Goal: Task Accomplishment & Management: Complete application form

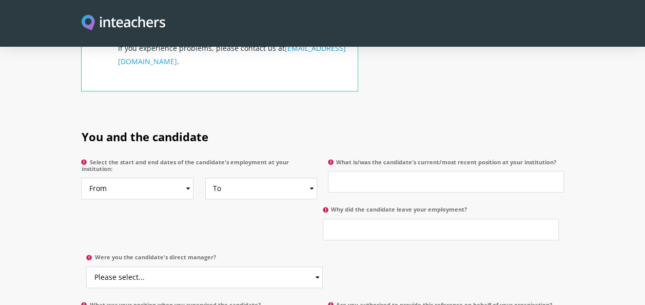
scroll to position [472, 0]
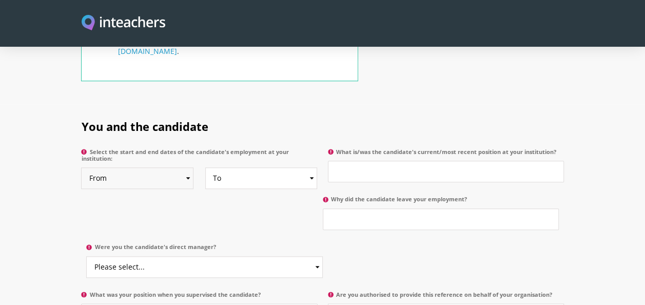
click at [190, 167] on select "From 2025 2024 2023 2022 2021 2020 2019 2018 2017 2016 2015 2014 2013 2012 2011…" at bounding box center [137, 178] width 112 height 22
select select "2022"
click at [81, 167] on select "From 2025 2024 2023 2022 2021 2020 2019 2018 2017 2016 2015 2014 2013 2012 2011…" at bounding box center [137, 178] width 112 height 22
click at [312, 167] on select "To Currently 2025 2024 2023 2022 2021 2020 2019 2018 2017 2016 2015 2014 2013 2…" at bounding box center [261, 178] width 112 height 22
select select "2025"
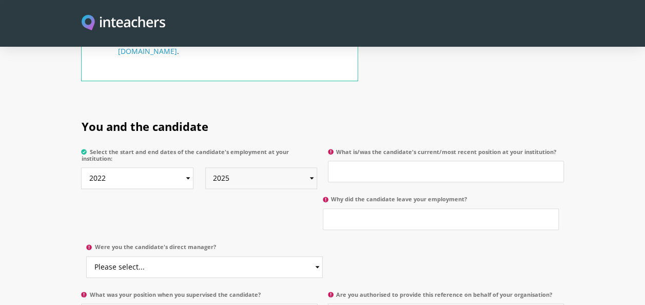
click at [205, 167] on select "To Currently 2025 2024 2023 2022 2021 2020 2019 2018 2017 2016 2015 2014 2013 2…" at bounding box center [261, 178] width 112 height 22
click at [312, 167] on select "To Currently 2025 2024 2023 2022 2021 2020 2019 2018 2017 2016 2015 2014 2013 2…" at bounding box center [261, 178] width 112 height 22
select select
click at [205, 167] on select "To Currently 2025 2024 2023 2022 2021 2020 2019 2018 2017 2016 2015 2014 2013 2…" at bounding box center [261, 178] width 112 height 22
click at [424, 161] on input "What is/was the candidate's current/most recent position at your institution?" at bounding box center [446, 172] width 236 height 22
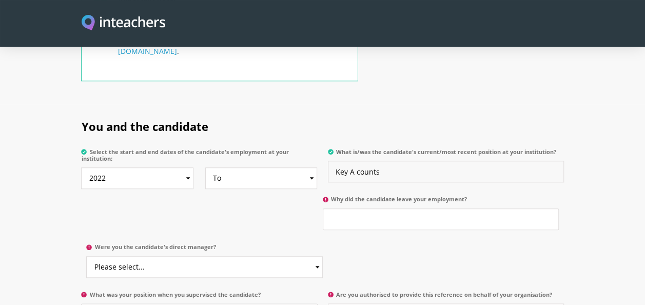
click at [356, 161] on input "Key A counts" at bounding box center [446, 172] width 236 height 22
click at [384, 161] on input "Key Accounts" at bounding box center [446, 172] width 236 height 22
type input "Key Account Manager"
click at [412, 208] on input "Why did the candidate leave your employment?" at bounding box center [441, 219] width 236 height 22
type input "Still employed"
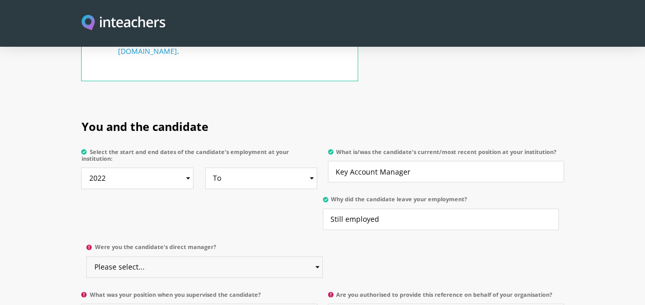
click at [319, 256] on select "Please select... Yes No" at bounding box center [204, 267] width 236 height 22
click at [322, 250] on div "You and the candidate Select the start and end dates of the candidate's employm…" at bounding box center [322, 219] width 482 height 230
click at [314, 256] on select "Please select... Yes No" at bounding box center [204, 267] width 236 height 22
select select "Yes"
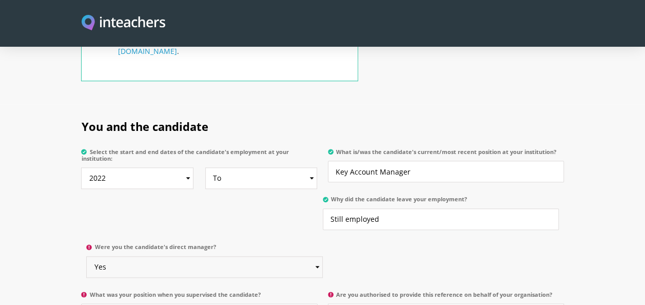
click at [86, 256] on select "Please select... Yes No" at bounding box center [204, 267] width 236 height 22
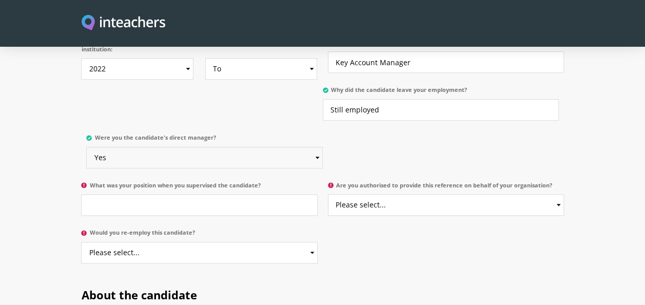
scroll to position [623, 0]
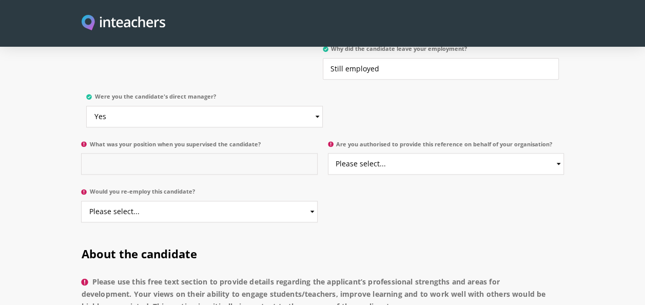
click at [199, 156] on input "What was your position when you supervised the candidate?" at bounding box center [199, 164] width 236 height 22
type input "Publishing Manager"
click at [559, 153] on select "Please select... Yes No" at bounding box center [446, 164] width 236 height 22
select select "Yes"
click at [328, 153] on select "Please select... Yes No" at bounding box center [446, 164] width 236 height 22
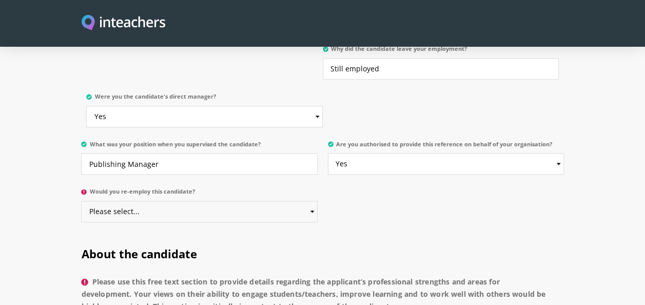
click at [312, 201] on select "Please select... Yes No" at bounding box center [199, 212] width 236 height 22
select select "Yes"
click at [81, 201] on select "Please select... Yes No" at bounding box center [199, 212] width 236 height 22
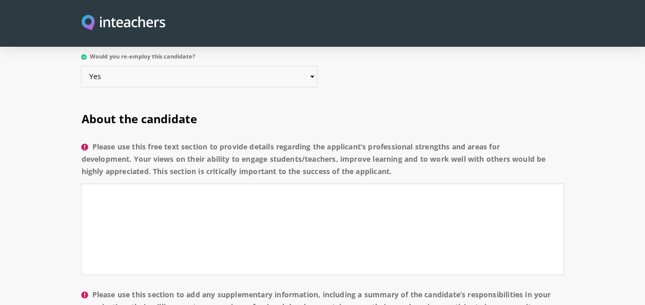
scroll to position [764, 0]
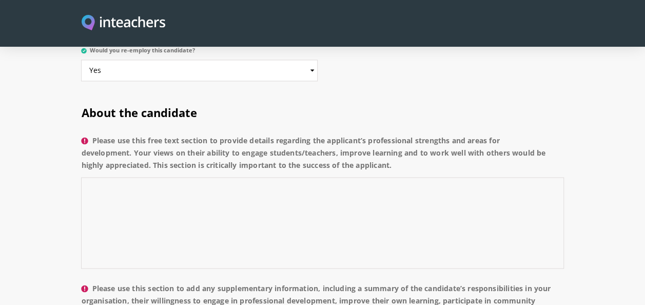
paste textarea "His B2G portfolio alone is a significant achievement, encompassing seven educat…"
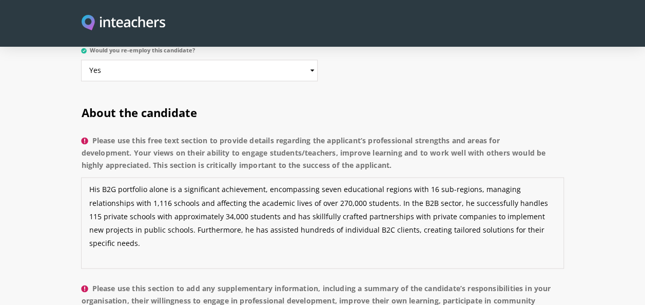
click at [531, 215] on textarea "His B2G portfolio alone is a significant achievement, encompassing seven educat…" at bounding box center [322, 222] width 482 height 91
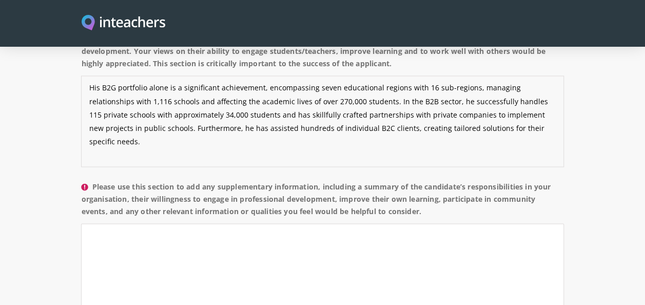
scroll to position [866, 0]
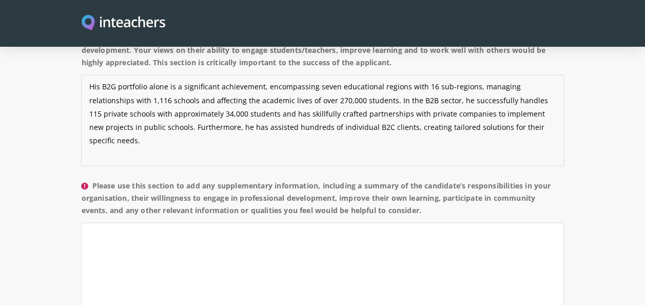
type textarea "His B2G portfolio alone is a significant achievement, encompassing seven educat…"
paste textarea "In addition to his sales acumen, [PERSON_NAME] is a gifted professional in publ…"
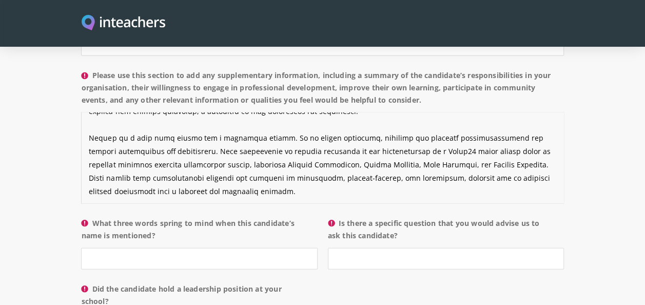
scroll to position [1031, 0]
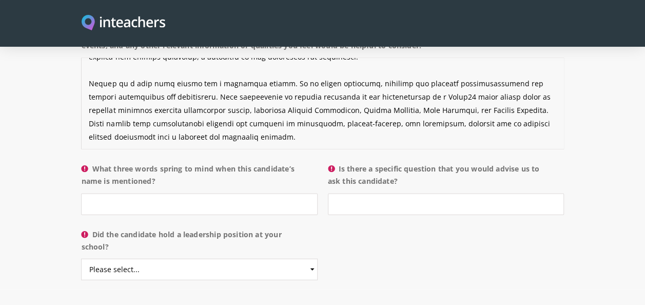
type textarea "In addition to his sales acumen, [PERSON_NAME] is a gifted professional in publ…"
click at [149, 193] on input "What three words spring to mind when this candidate’s name is mentioned?" at bounding box center [199, 204] width 236 height 22
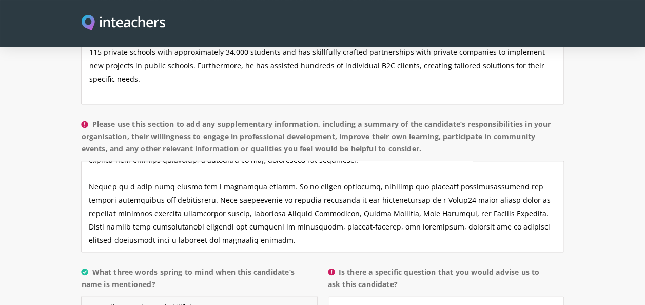
scroll to position [959, 0]
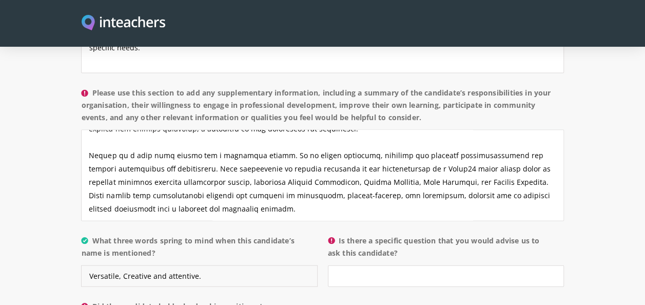
drag, startPoint x: 126, startPoint y: 264, endPoint x: 155, endPoint y: 304, distance: 49.3
click at [122, 265] on input "Versatile, Creative and attentive." at bounding box center [199, 276] width 236 height 22
type input "Versatile, creative and attentive."
click at [370, 265] on input "Is there a specific question that you would advise us to ask this candidate?" at bounding box center [446, 276] width 236 height 22
click at [412, 265] on input "Is there a specific question that you would advise us to ask this candidate?" at bounding box center [446, 276] width 236 height 22
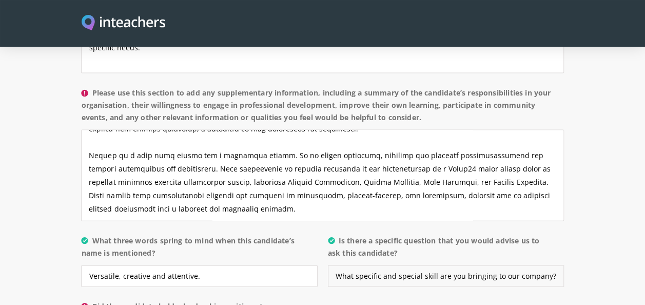
drag, startPoint x: 515, startPoint y: 262, endPoint x: 544, endPoint y: 262, distance: 28.2
click at [544, 265] on input "What specific and special skill are you bringing to our company?" at bounding box center [446, 276] width 236 height 22
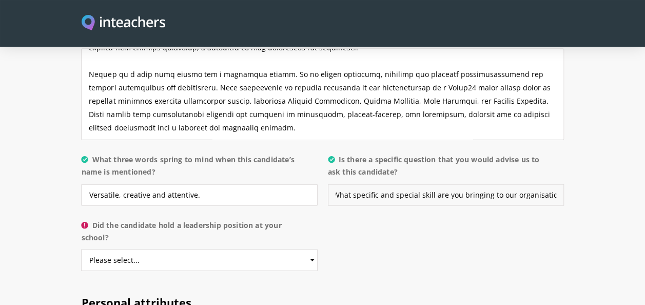
scroll to position [1046, 0]
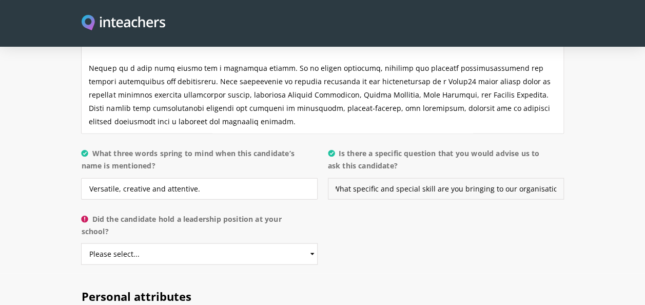
type input "What specific and special skill are you bringing to our organisation?"
click at [313, 243] on select "Please select... Yes No" at bounding box center [199, 254] width 236 height 22
select select "Yes"
click at [81, 243] on select "Please select... Yes No" at bounding box center [199, 254] width 236 height 22
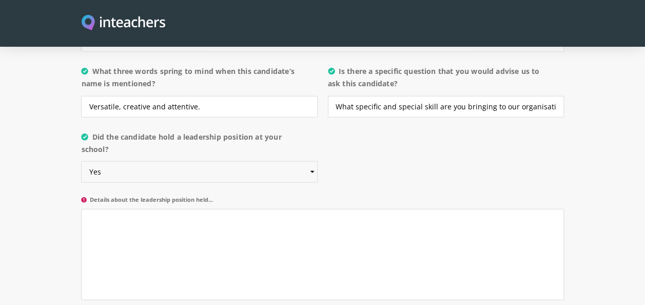
scroll to position [1135, 0]
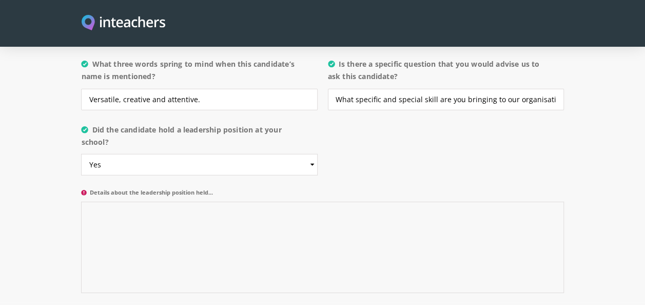
paste textarea "His B2G portfolio alone is a significant achievement, encompassing seven educat…"
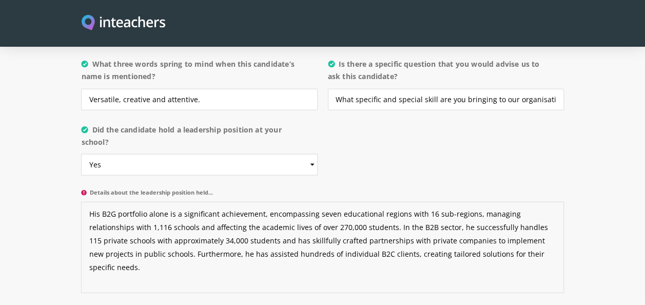
drag, startPoint x: 312, startPoint y: 197, endPoint x: 85, endPoint y: 193, distance: 226.9
click at [85, 202] on textarea "His B2G portfolio alone is a significant achievement, encompassing seven educat…" at bounding box center [322, 247] width 482 height 91
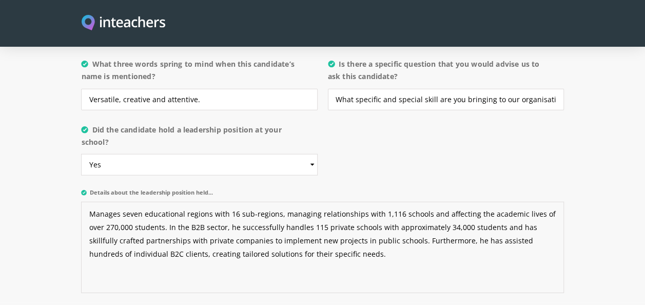
drag, startPoint x: 313, startPoint y: 199, endPoint x: 302, endPoint y: 197, distance: 11.5
click at [302, 202] on textarea "Manages seven educational regions with 16 sub-regions, managing relationships w…" at bounding box center [322, 247] width 482 height 91
drag, startPoint x: 465, startPoint y: 197, endPoint x: 453, endPoint y: 197, distance: 12.3
click at [453, 202] on textarea "Manages seven educational regions with 16 sub-regions, manages relationships wi…" at bounding box center [322, 247] width 482 height 91
click at [364, 244] on textarea "Manages seven educational regions with 16 sub-regions, manages relationships wi…" at bounding box center [322, 247] width 482 height 91
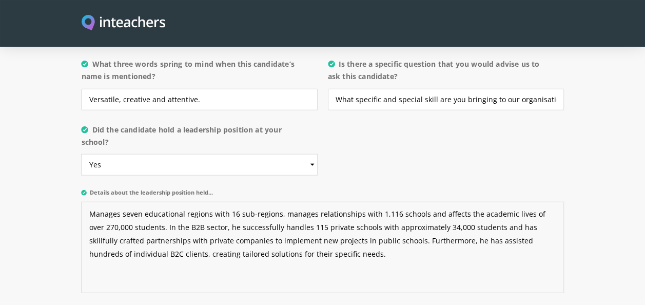
click at [358, 247] on textarea "Manages seven educational regions with 16 sub-regions, manages relationships wi…" at bounding box center [322, 247] width 482 height 91
click at [120, 202] on textarea "Manages seven educational regions with 16 sub-regions, manages relationships wi…" at bounding box center [322, 247] width 482 height 91
drag, startPoint x: 307, startPoint y: 199, endPoint x: 280, endPoint y: 194, distance: 27.6
click at [280, 202] on textarea "Manages seven educational regions with 16 sub-regions, manages relationships wi…" at bounding box center [322, 247] width 482 height 91
click at [411, 242] on textarea "Manages seven educational regions with 16 sub-regions, develops relationships w…" at bounding box center [322, 247] width 482 height 91
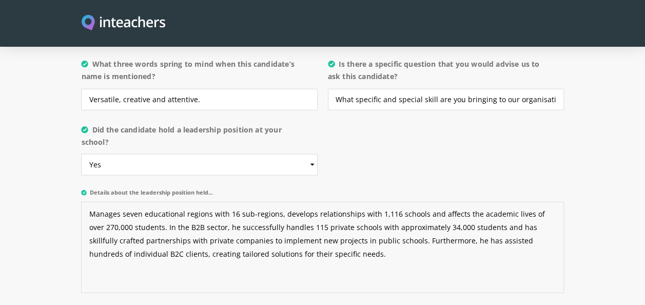
click at [121, 202] on textarea "Manages seven educational regions with 16 sub-regions, develops relationships w…" at bounding box center [322, 247] width 482 height 91
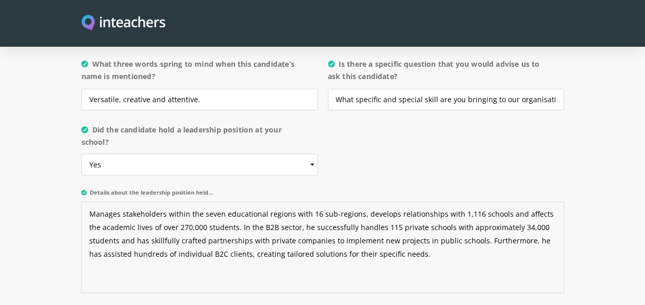
click at [383, 243] on textarea "Manages stakeholders within the seven educational regions with 16 sub-regions, …" at bounding box center [322, 247] width 482 height 91
click at [386, 241] on textarea "Manages stakeholders within the seven educational regions with 16 sub-regions, …" at bounding box center [322, 247] width 482 height 91
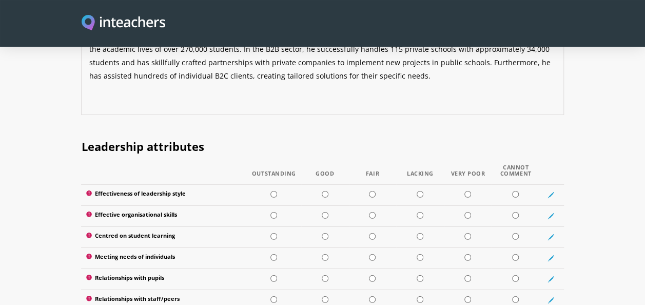
scroll to position [1320, 0]
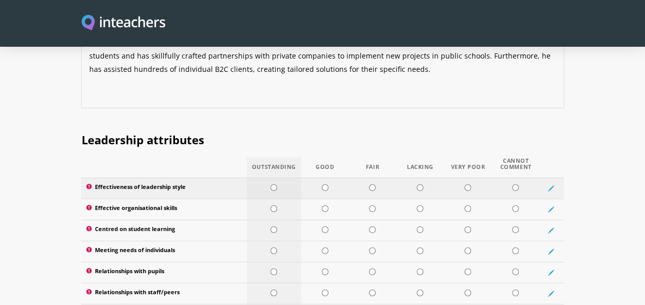
type textarea "Manages stakeholders within the seven educational regions with 16 sub-regions, …"
click at [274, 184] on input "radio" at bounding box center [273, 187] width 7 height 7
radio input "true"
click at [273, 205] on input "radio" at bounding box center [273, 208] width 7 height 7
radio input "true"
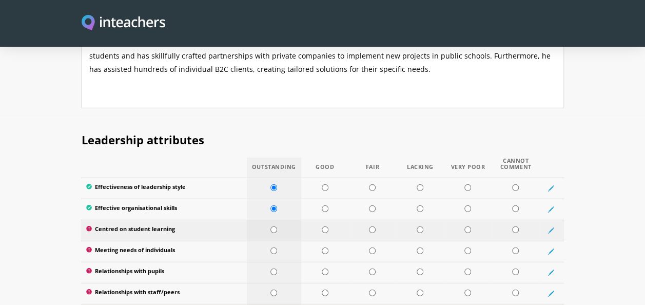
click at [274, 226] on input "radio" at bounding box center [273, 229] width 7 height 7
radio input "true"
click at [273, 247] on input "radio" at bounding box center [273, 250] width 7 height 7
radio input "true"
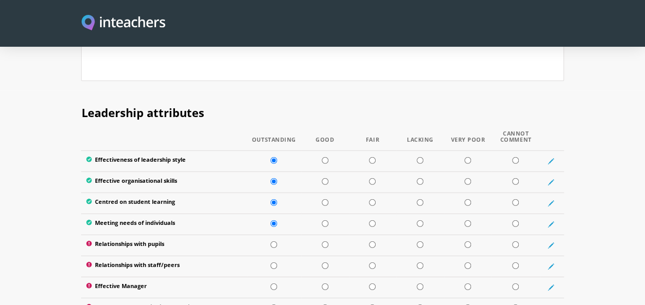
scroll to position [1368, 0]
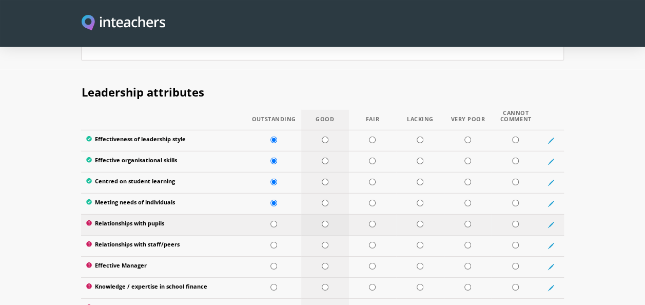
click at [323, 221] on input "radio" at bounding box center [325, 224] width 7 height 7
radio input "true"
click at [272, 242] on input "radio" at bounding box center [273, 245] width 7 height 7
radio input "true"
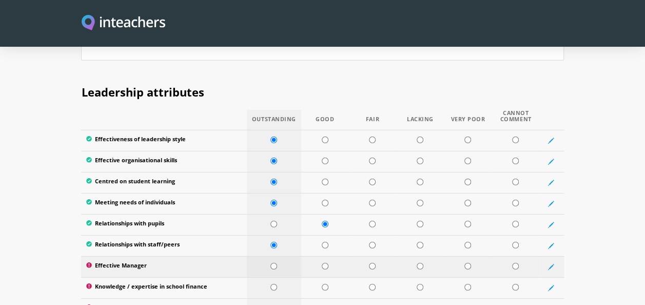
click at [272, 263] on input "radio" at bounding box center [273, 266] width 7 height 7
radio input "true"
click at [274, 284] on input "radio" at bounding box center [273, 287] width 7 height 7
radio input "true"
click at [644, 297] on section "Leadership attributes Outstanding Good Fair Lacking Very Poor Cannot Comment Ef…" at bounding box center [322, 219] width 645 height 299
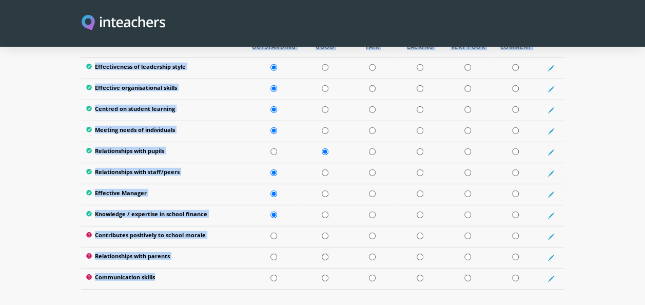
scroll to position [1450, 0]
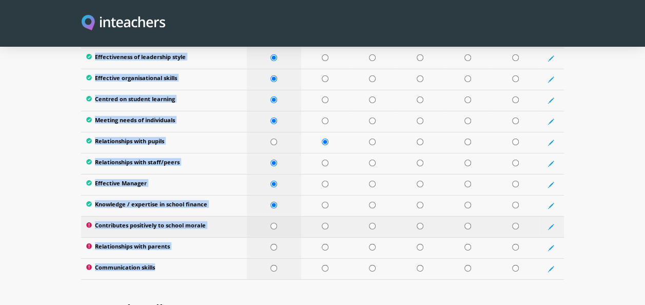
click at [274, 223] on input "radio" at bounding box center [273, 226] width 7 height 7
radio input "true"
click at [325, 244] on input "radio" at bounding box center [325, 247] width 7 height 7
radio input "true"
click at [273, 265] on input "radio" at bounding box center [273, 268] width 7 height 7
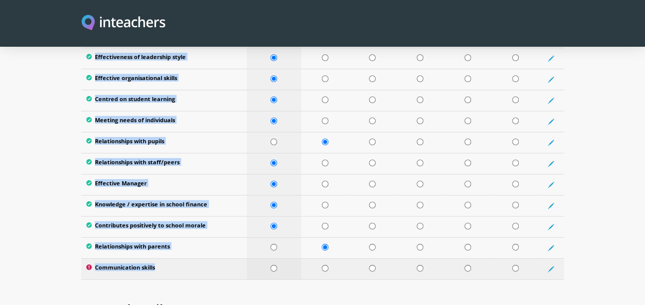
radio input "true"
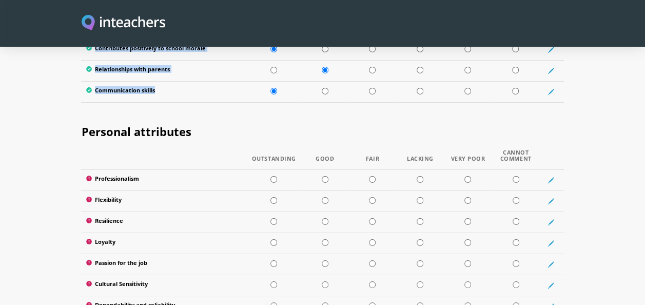
scroll to position [1645, 0]
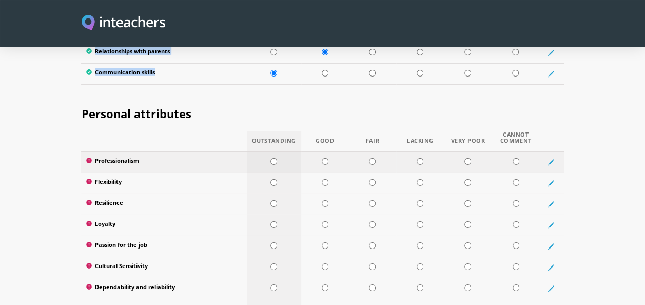
click at [275, 158] on input "radio" at bounding box center [273, 161] width 7 height 7
radio input "true"
click at [273, 179] on input "radio" at bounding box center [273, 182] width 7 height 7
radio input "true"
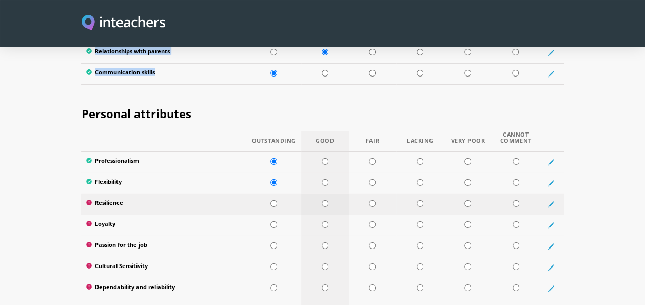
click at [324, 200] on input "radio" at bounding box center [325, 203] width 7 height 7
radio input "true"
click at [272, 221] on input "radio" at bounding box center [273, 224] width 7 height 7
radio input "true"
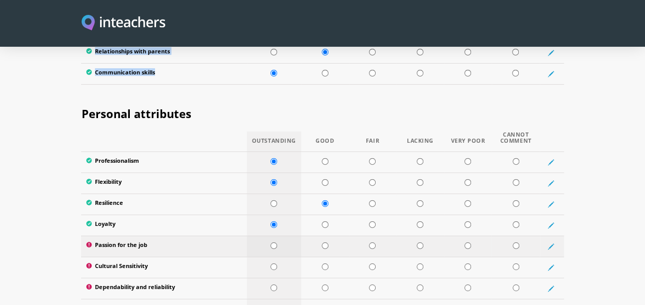
click at [271, 242] on input "radio" at bounding box center [273, 245] width 7 height 7
radio input "true"
click at [274, 263] on input "radio" at bounding box center [273, 266] width 7 height 7
radio input "true"
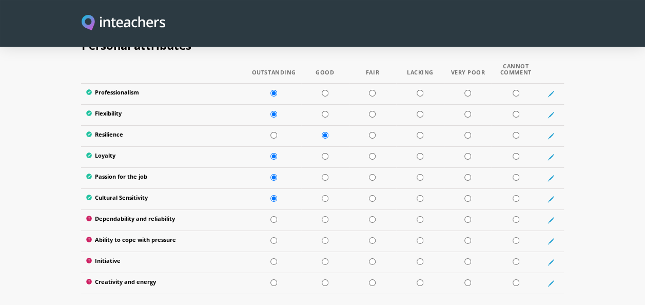
scroll to position [1741, 0]
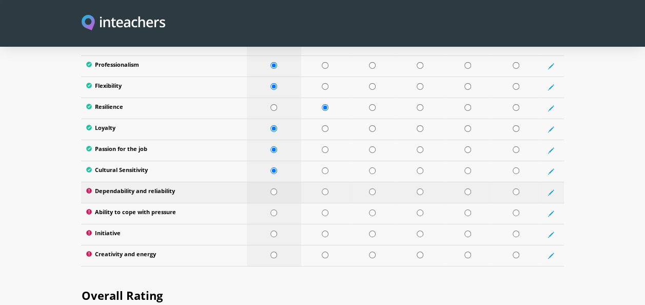
click at [273, 188] on input "radio" at bounding box center [273, 191] width 7 height 7
radio input "true"
click at [275, 209] on input "radio" at bounding box center [273, 212] width 7 height 7
radio input "true"
click at [271, 230] on input "radio" at bounding box center [273, 233] width 7 height 7
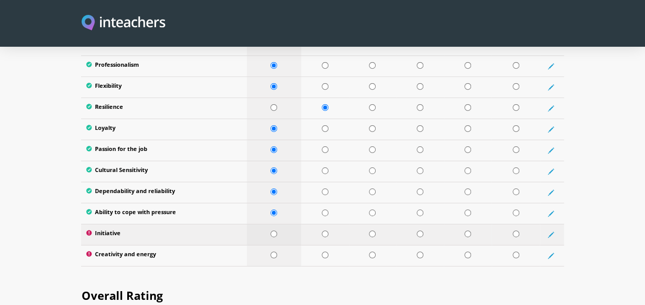
radio input "true"
click at [272, 251] on input "radio" at bounding box center [273, 254] width 7 height 7
radio input "true"
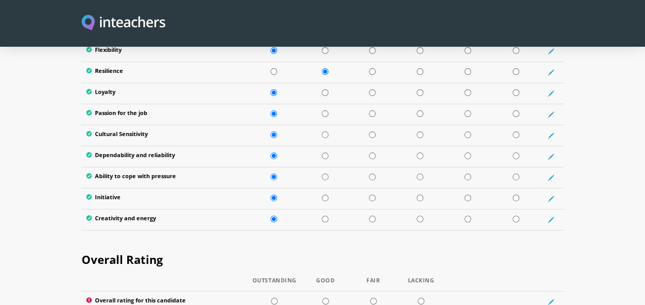
scroll to position [1856, 0]
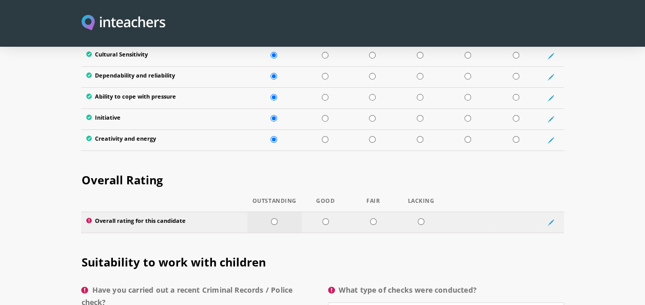
click at [275, 218] on input "radio" at bounding box center [274, 221] width 7 height 7
radio input "true"
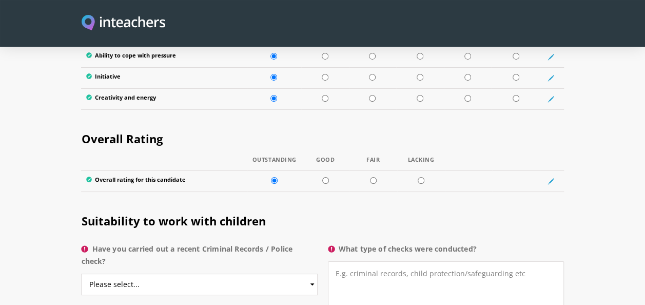
scroll to position [1918, 0]
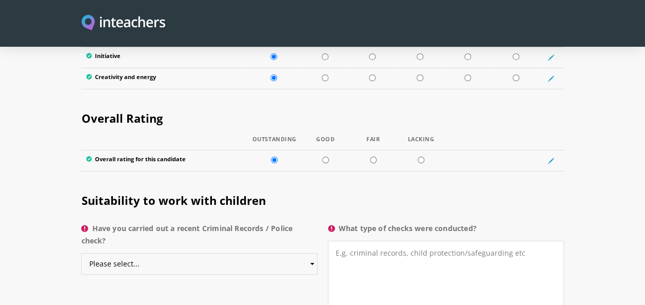
click at [312, 253] on select "Please select... Yes No Do not know" at bounding box center [199, 264] width 236 height 22
select select "No"
click at [81, 253] on select "Please select... Yes No Do not know" at bounding box center [199, 264] width 236 height 22
drag, startPoint x: 525, startPoint y: 235, endPoint x: 321, endPoint y: 233, distance: 203.3
click at [321, 218] on div "Suitability to work with children Have you carried out a recent Criminal Record…" at bounding box center [322, 198] width 482 height 40
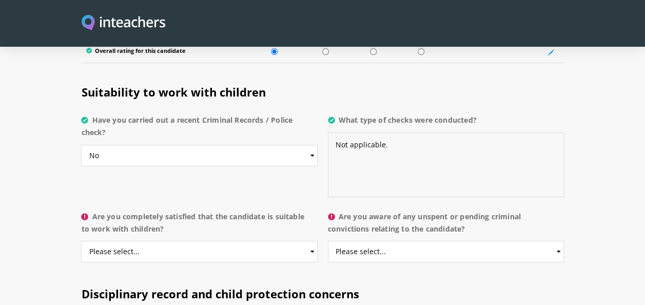
scroll to position [2051, 0]
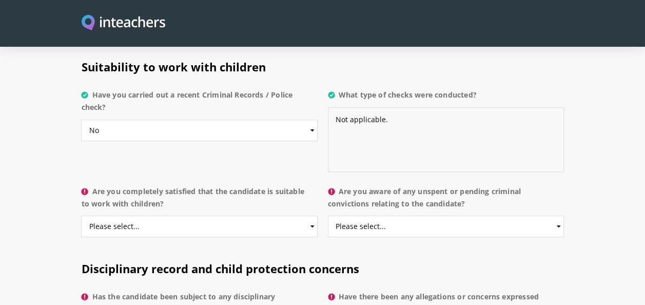
type textarea "Not applicable."
click at [309, 216] on select "Please select... Yes No Do not know" at bounding box center [199, 227] width 236 height 22
select select "Yes"
click at [81, 216] on select "Please select... Yes No Do not know" at bounding box center [199, 227] width 236 height 22
click at [556, 216] on select "Please select... Yes No Do not know" at bounding box center [446, 227] width 236 height 22
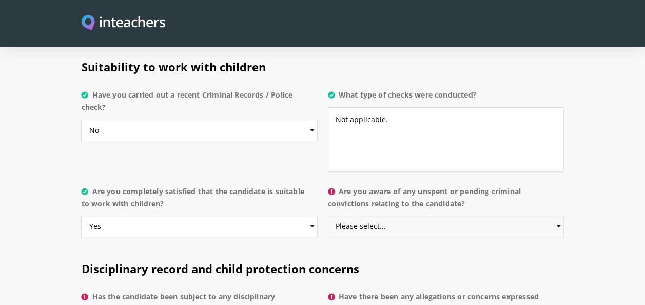
select select "No"
click at [328, 216] on select "Please select... Yes No Do not know" at bounding box center [446, 227] width 236 height 22
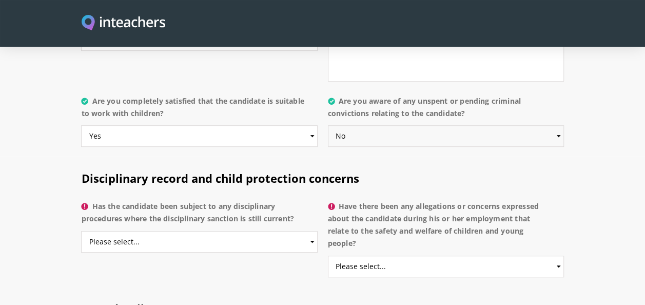
scroll to position [2149, 0]
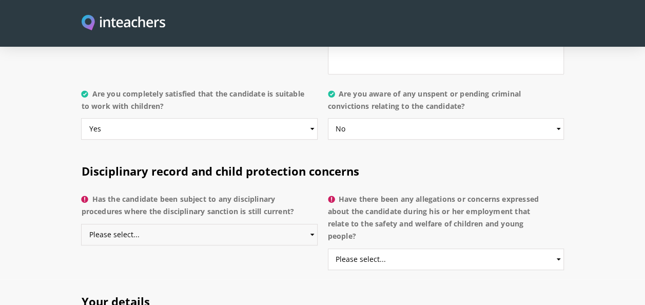
click at [312, 224] on select "Please select... Yes No Do not know" at bounding box center [199, 235] width 236 height 22
select select "No"
click at [81, 224] on select "Please select... Yes No Do not know" at bounding box center [199, 235] width 236 height 22
click at [561, 248] on select "Please select... Yes No Do not know" at bounding box center [446, 259] width 236 height 22
select select "No"
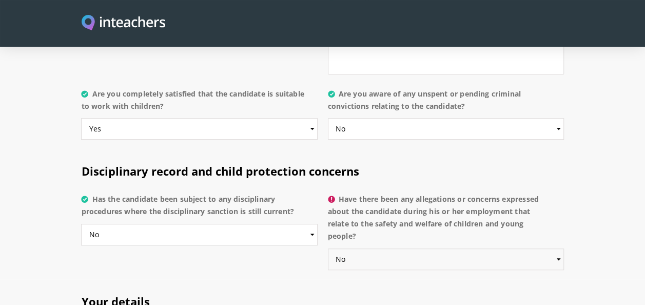
click at [328, 248] on select "Please select... Yes No Do not know" at bounding box center [446, 259] width 236 height 22
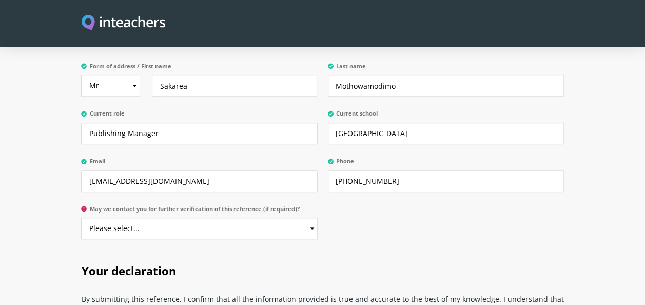
scroll to position [2443, 0]
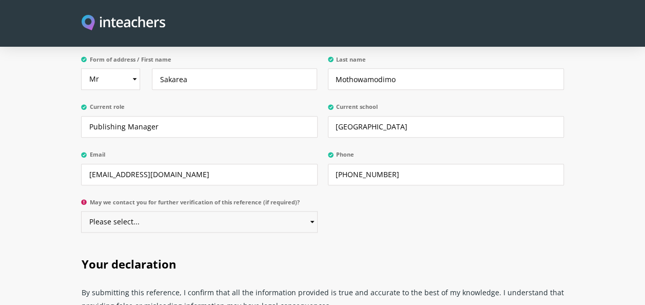
click at [310, 211] on select "Please select... Yes No" at bounding box center [199, 222] width 236 height 22
select select "Yes"
click at [81, 211] on select "Please select... Yes No" at bounding box center [199, 222] width 236 height 22
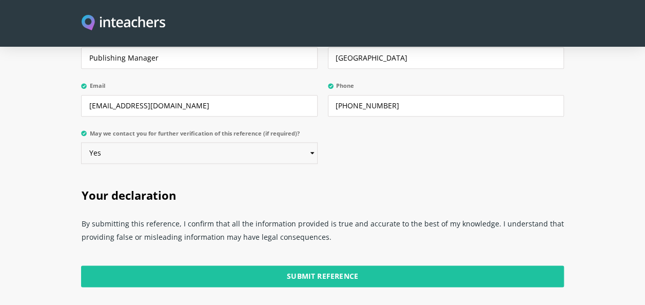
scroll to position [2539, 0]
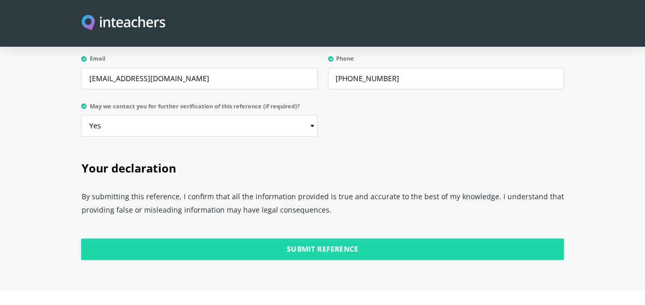
click at [337, 238] on input "Submit Reference" at bounding box center [322, 249] width 482 height 22
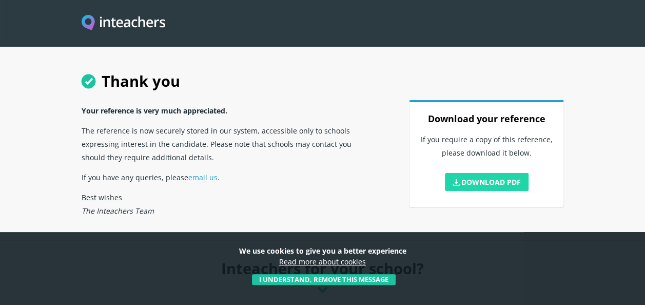
click at [475, 181] on link "Download PDF" at bounding box center [487, 182] width 84 height 18
